Goal: Transaction & Acquisition: Subscribe to service/newsletter

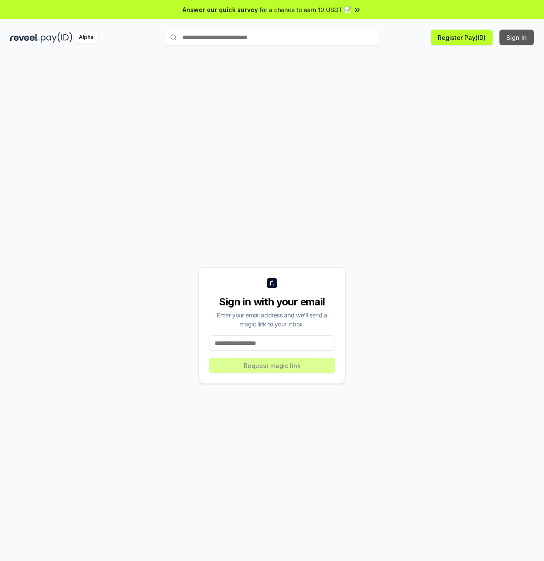
click at [507, 39] on button "Sign In" at bounding box center [517, 37] width 34 height 15
click at [468, 36] on button "Register Pay(ID)" at bounding box center [462, 37] width 62 height 15
click at [261, 43] on input "text" at bounding box center [272, 37] width 214 height 17
click at [82, 38] on div "Alpha" at bounding box center [86, 37] width 24 height 11
click at [262, 340] on input at bounding box center [272, 342] width 126 height 15
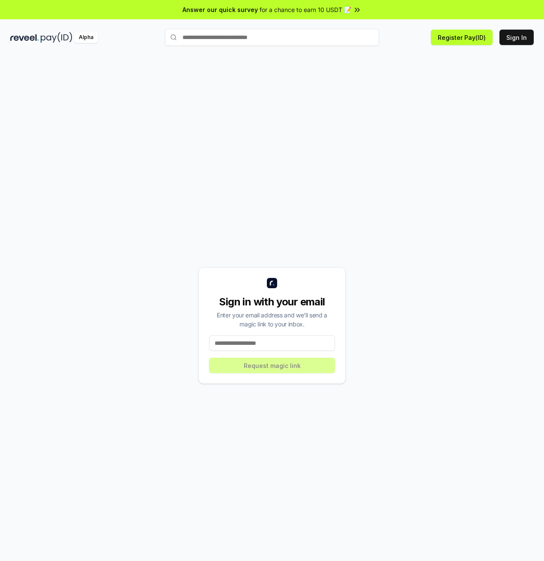
type input "**********"
click at [284, 369] on button "Request magic link" at bounding box center [272, 364] width 126 height 15
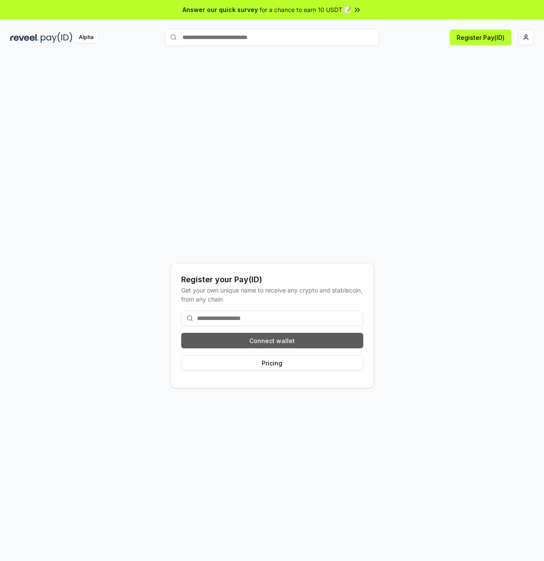
click at [313, 340] on button "Connect wallet" at bounding box center [272, 340] width 182 height 15
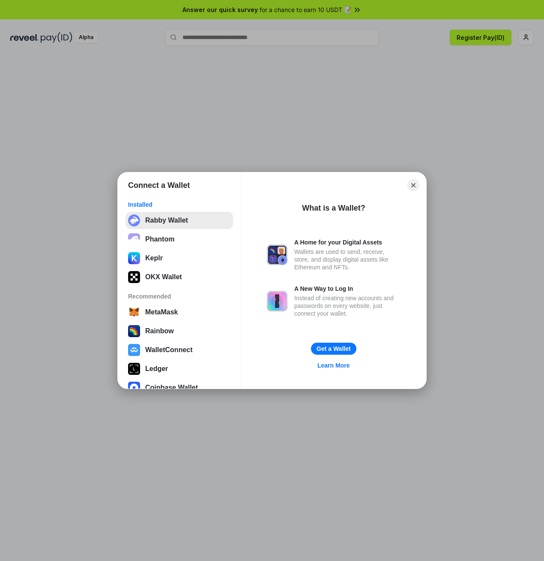
click at [167, 217] on button "Rabby Wallet" at bounding box center [180, 220] width 108 height 17
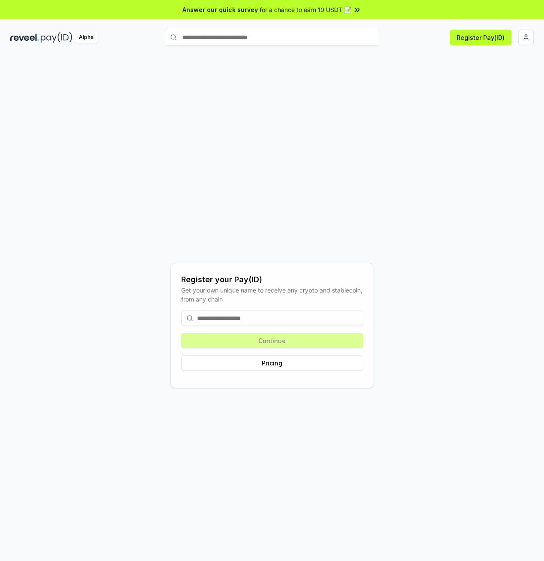
click at [240, 323] on input at bounding box center [272, 317] width 182 height 15
type input "*****"
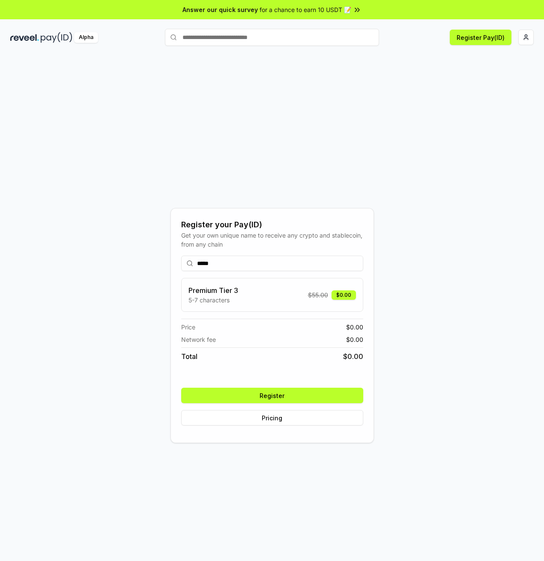
click at [299, 395] on button "Register" at bounding box center [272, 394] width 182 height 15
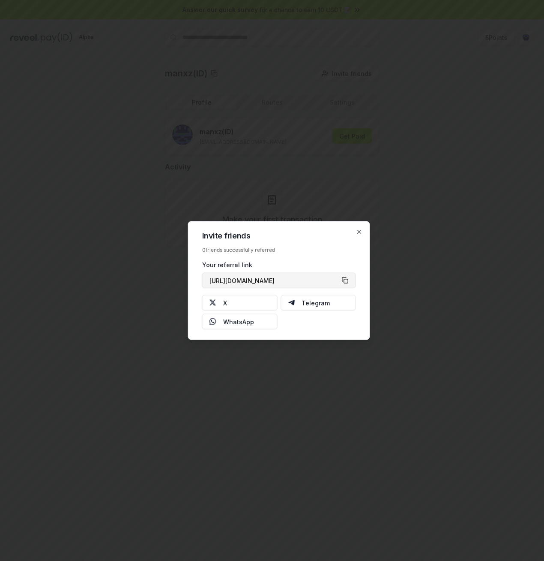
click at [342, 282] on button "[URL][DOMAIN_NAME]" at bounding box center [279, 280] width 154 height 15
click at [357, 228] on icon "button" at bounding box center [359, 231] width 7 height 7
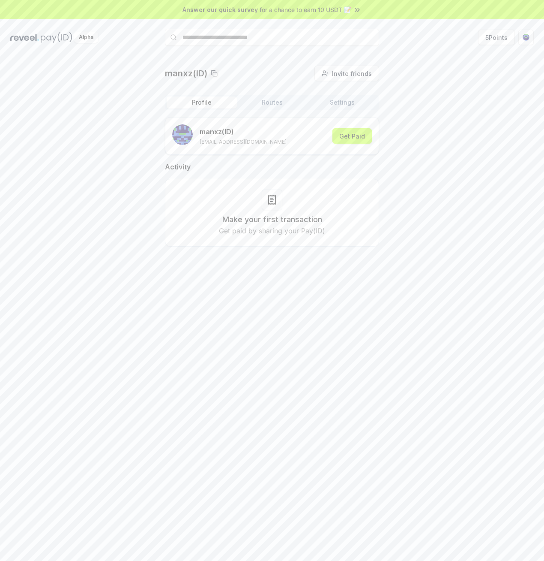
click at [276, 203] on icon at bounding box center [272, 200] width 10 height 10
click at [276, 100] on button "Routes" at bounding box center [272, 102] width 70 height 12
click at [341, 101] on button "Settings" at bounding box center [342, 102] width 70 height 12
